Goal: Task Accomplishment & Management: Complete application form

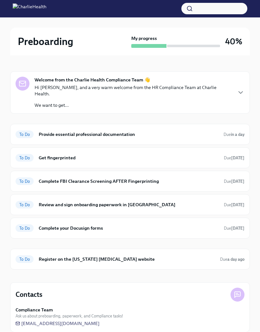
scroll to position [43, 0]
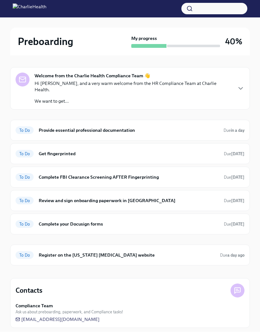
click at [136, 250] on div "To Do Register on the [US_STATE] [MEDICAL_DATA] website Due a day ago" at bounding box center [130, 255] width 229 height 10
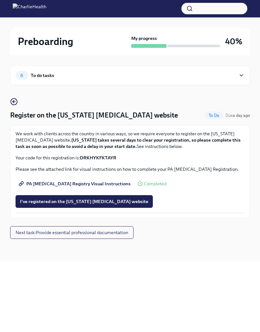
scroll to position [27, 0]
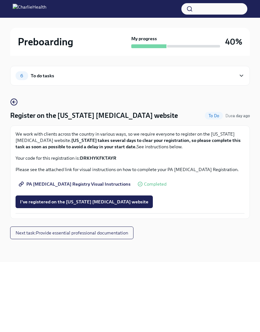
click at [85, 181] on span "PA [MEDICAL_DATA] Registry Visual Instructions" at bounding box center [75, 184] width 110 height 6
click at [80, 131] on div "We work with clients across the country in various ways, so we require everyone…" at bounding box center [130, 146] width 229 height 30
click at [83, 155] on strong "DRKHYKFKTAYR" at bounding box center [98, 158] width 36 height 6
click at [84, 155] on strong "DRKHYKFKTAYR" at bounding box center [98, 158] width 36 height 6
copy p "DRKHYKFKTAYR"
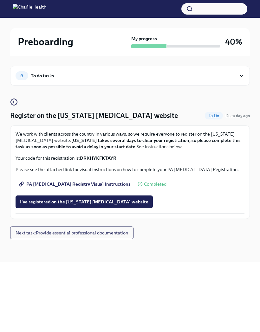
click at [117, 198] on span "I've registered on the [US_STATE] [MEDICAL_DATA] website" at bounding box center [84, 201] width 128 height 6
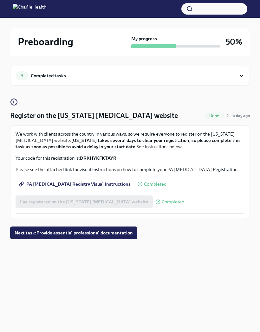
click at [122, 229] on span "Next task : Provide essential professional documentation" at bounding box center [74, 232] width 118 height 6
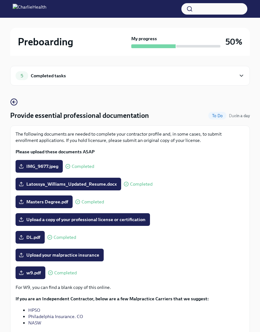
click at [20, 78] on div "5" at bounding box center [22, 75] width 13 height 9
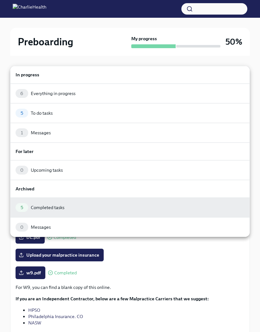
click at [64, 116] on div "5 To do tasks" at bounding box center [130, 113] width 229 height 9
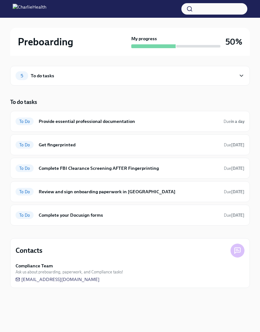
click at [242, 73] on icon at bounding box center [241, 75] width 6 height 6
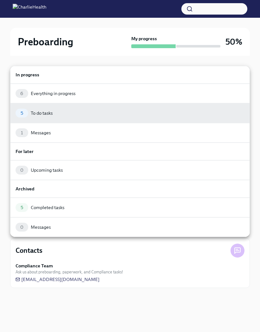
click at [72, 95] on div "Everything in progress" at bounding box center [53, 93] width 45 height 6
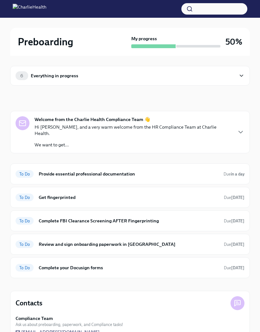
click at [148, 216] on div "To Do Complete FBI Clearance Screening AFTER Fingerprinting Due [DATE]" at bounding box center [130, 221] width 229 height 10
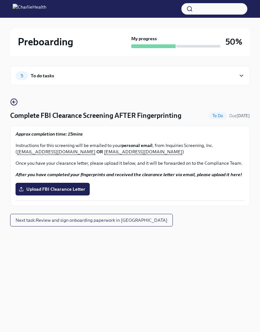
click at [26, 75] on span "5" at bounding box center [22, 75] width 10 height 5
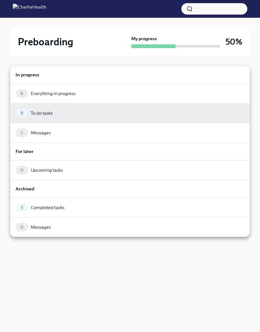
click at [56, 173] on div "Upcoming tasks" at bounding box center [47, 170] width 32 height 6
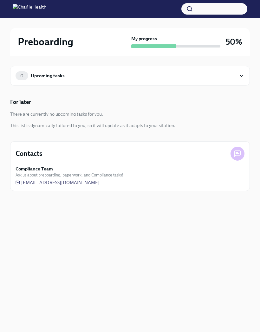
click at [242, 70] on div "0 Upcoming tasks" at bounding box center [129, 76] width 239 height 20
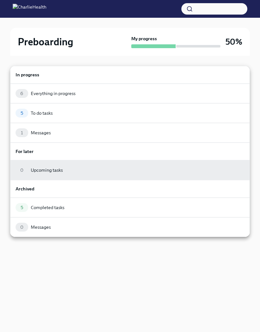
click at [72, 92] on div "Everything in progress" at bounding box center [53, 93] width 45 height 6
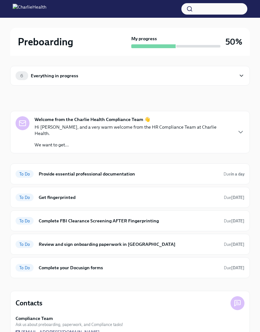
click at [91, 264] on h6 "Complete your Docusign forms" at bounding box center [129, 267] width 180 height 7
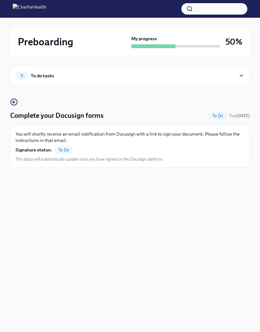
click at [64, 153] on div "To Do" at bounding box center [63, 150] width 18 height 8
click at [64, 148] on span "To Do" at bounding box center [63, 149] width 18 height 5
